Goal: Find specific page/section: Find specific page/section

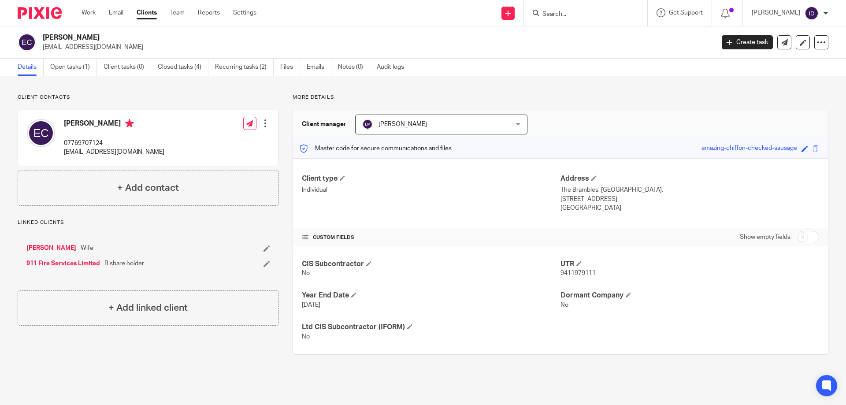
click at [578, 14] on input "Search" at bounding box center [581, 15] width 79 height 8
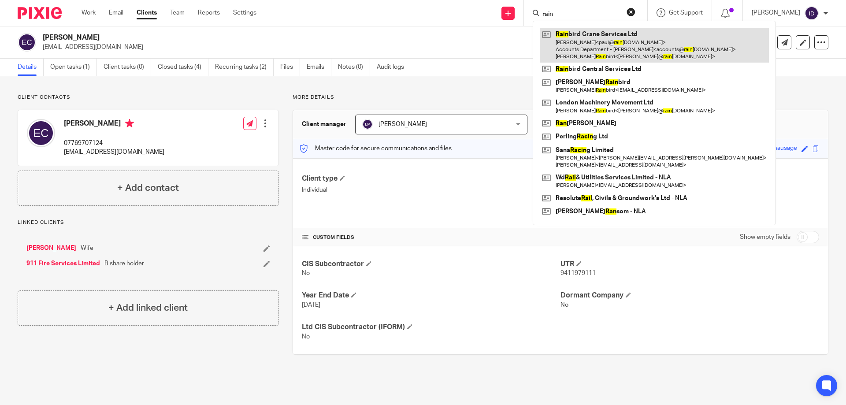
type input "rain"
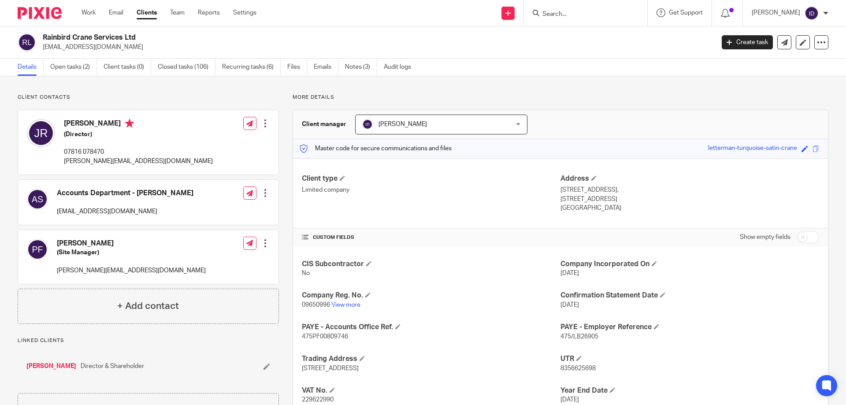
click at [565, 13] on input "Search" at bounding box center [581, 15] width 79 height 8
type input "rainbird centra"
